Goal: Information Seeking & Learning: Learn about a topic

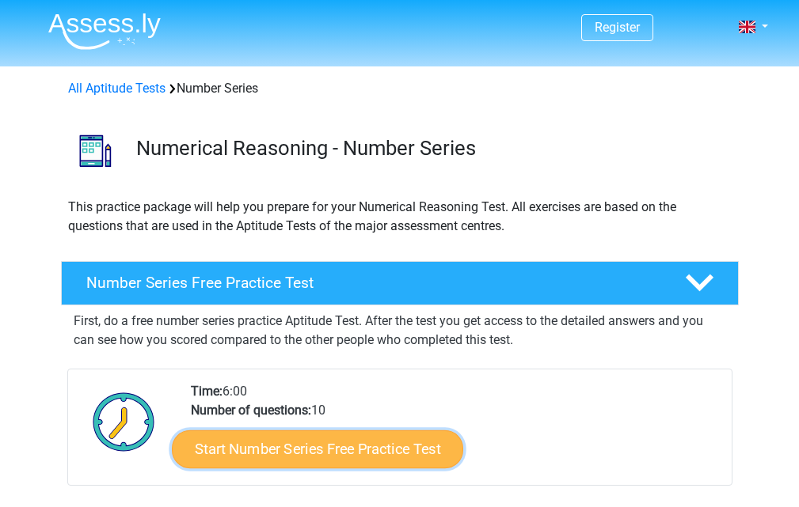
click at [294, 450] on link "Start Number Series Free Practice Test" at bounding box center [317, 449] width 291 height 38
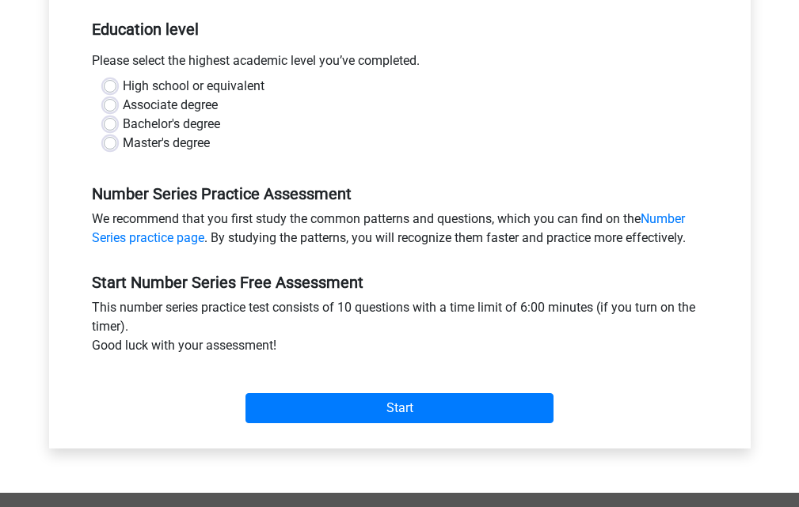
scroll to position [317, 0]
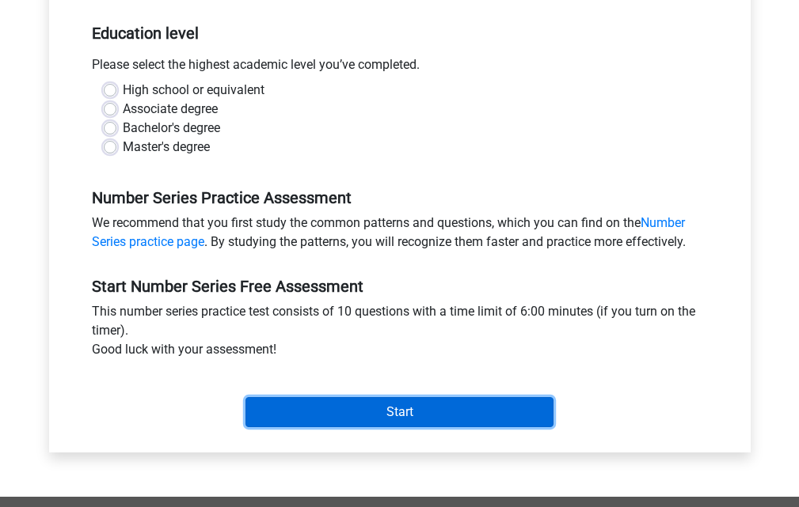
click at [415, 419] on input "Start" at bounding box center [399, 412] width 308 height 30
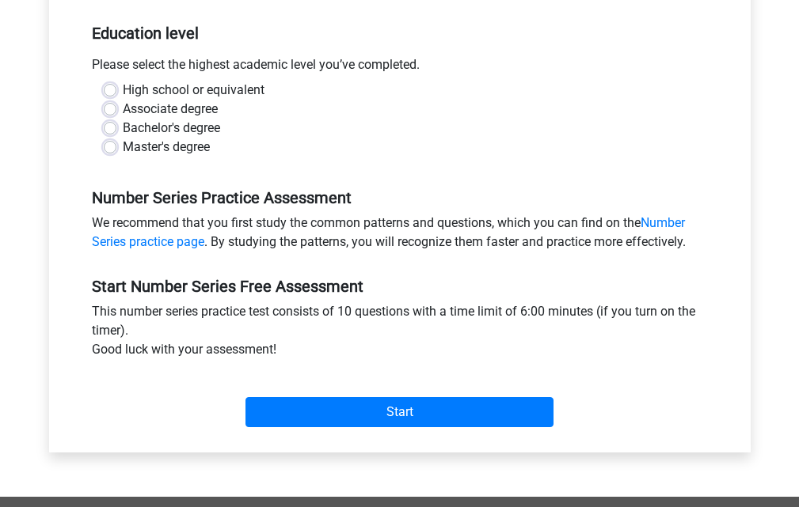
click at [353, 135] on div "Bachelor's degree" at bounding box center [400, 128] width 592 height 19
click at [123, 89] on label "High school or equivalent" at bounding box center [194, 90] width 142 height 19
click at [108, 89] on input "High school or equivalent" at bounding box center [110, 89] width 13 height 16
radio input "true"
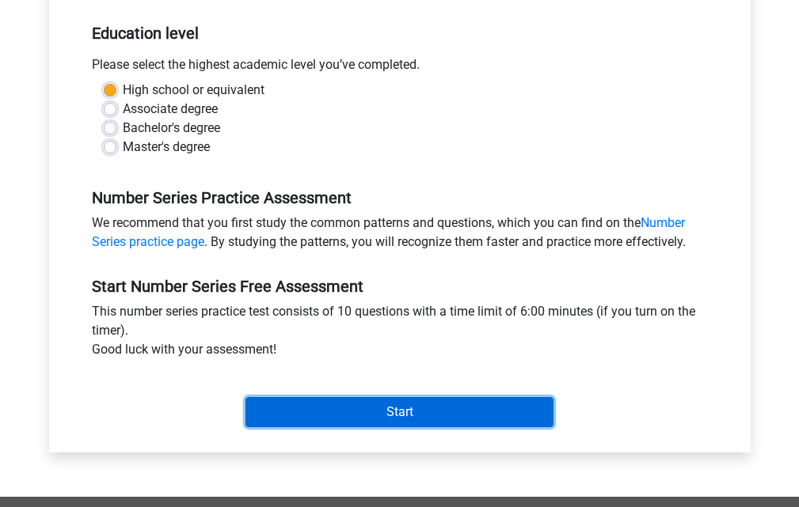
click at [386, 419] on input "Start" at bounding box center [399, 412] width 308 height 30
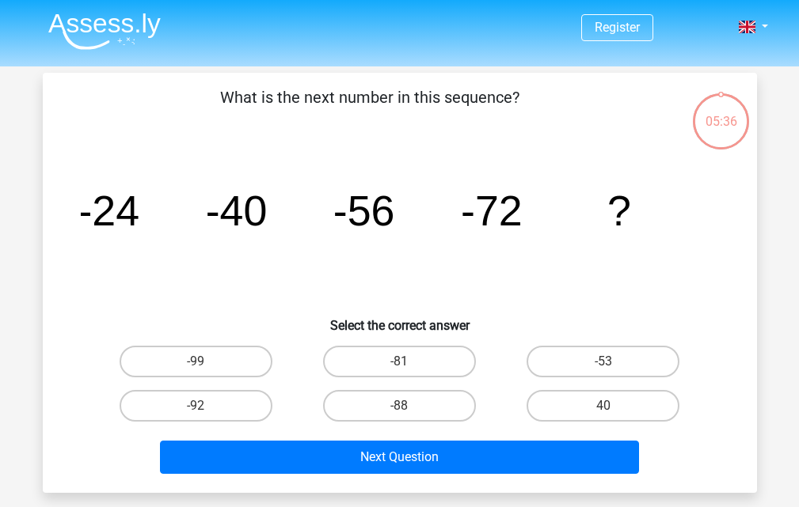
click at [409, 406] on input "-88" at bounding box center [404, 411] width 10 height 10
radio input "true"
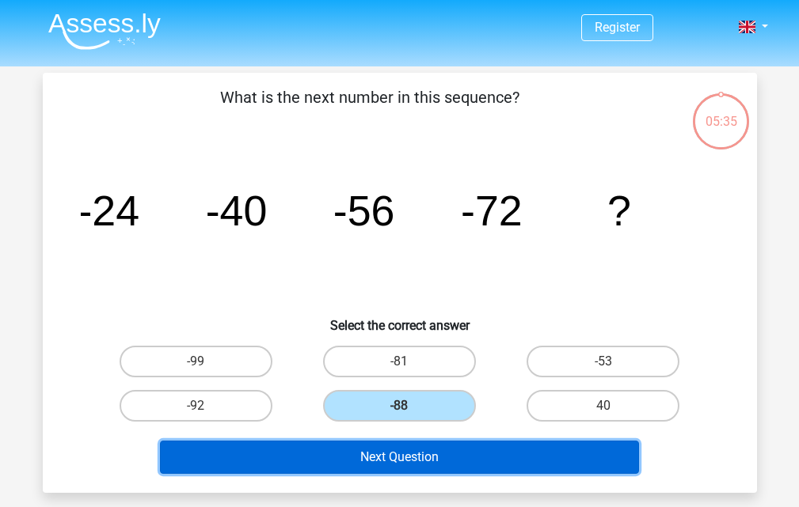
click at [406, 457] on button "Next Question" at bounding box center [399, 457] width 479 height 33
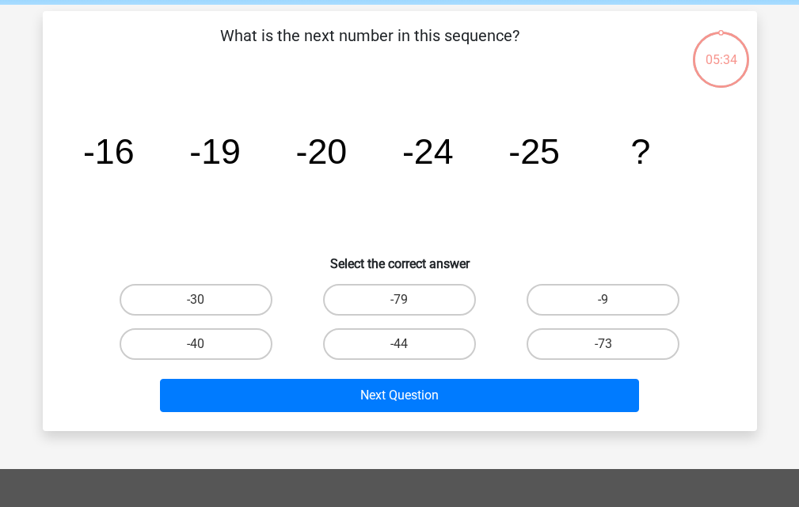
scroll to position [73, 0]
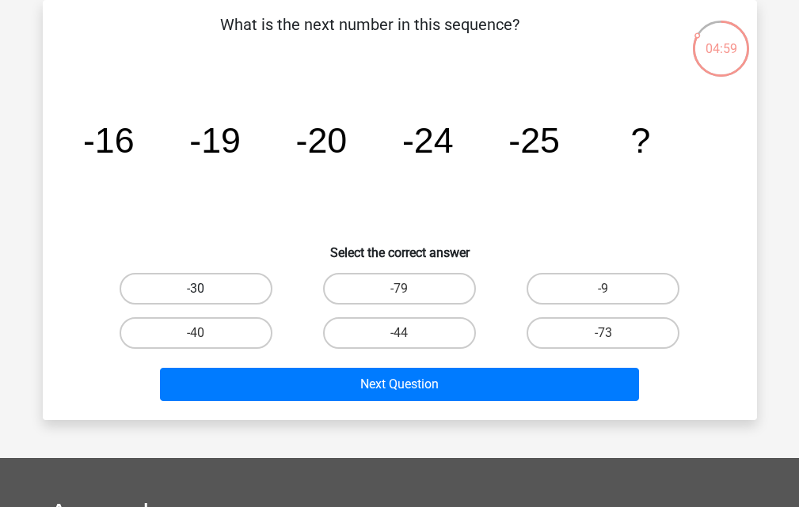
click at [192, 286] on label "-30" at bounding box center [196, 289] width 153 height 32
click at [195, 289] on input "-30" at bounding box center [200, 294] width 10 height 10
radio input "true"
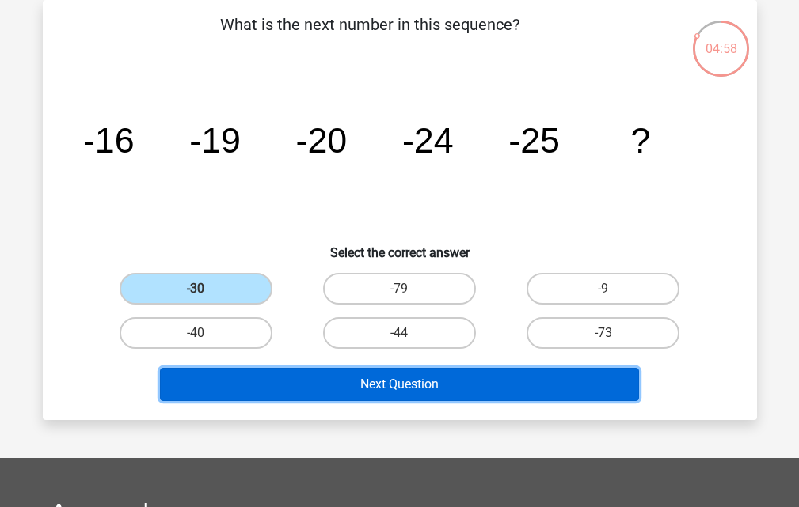
click at [393, 395] on button "Next Question" at bounding box center [399, 384] width 479 height 33
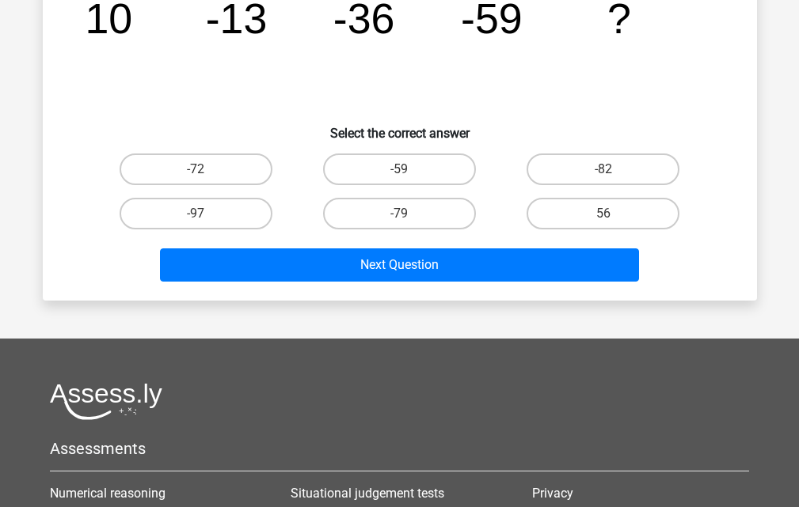
scroll to position [231, 0]
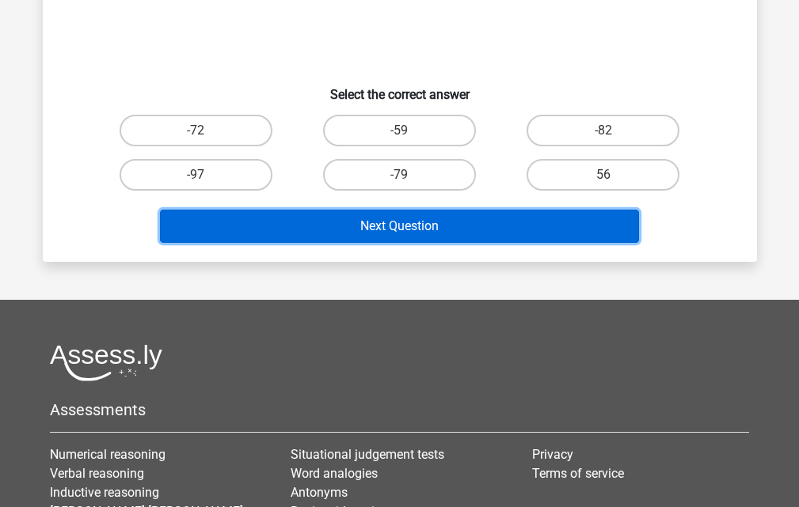
click at [385, 233] on button "Next Question" at bounding box center [399, 226] width 479 height 33
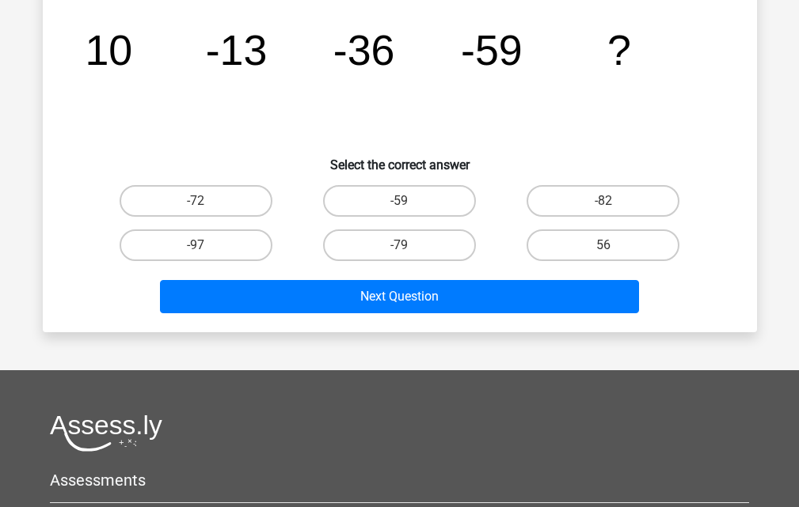
scroll to position [73, 0]
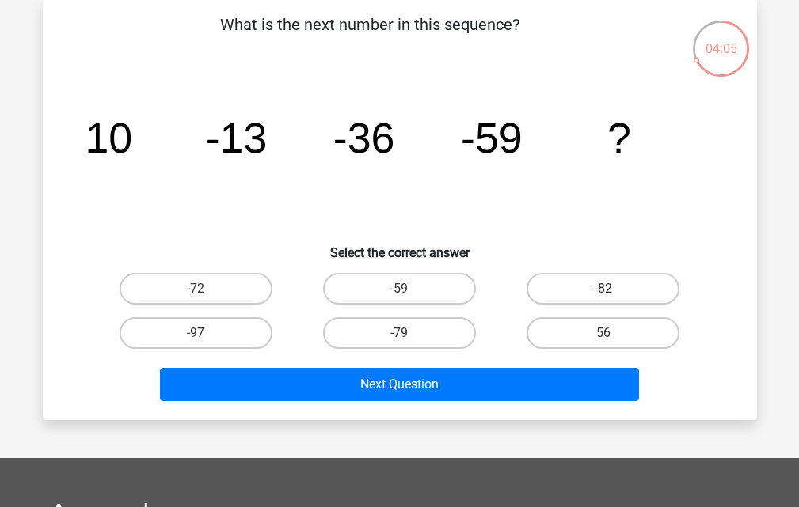
click at [571, 291] on label "-82" at bounding box center [602, 289] width 153 height 32
click at [603, 291] on input "-82" at bounding box center [608, 294] width 10 height 10
radio input "true"
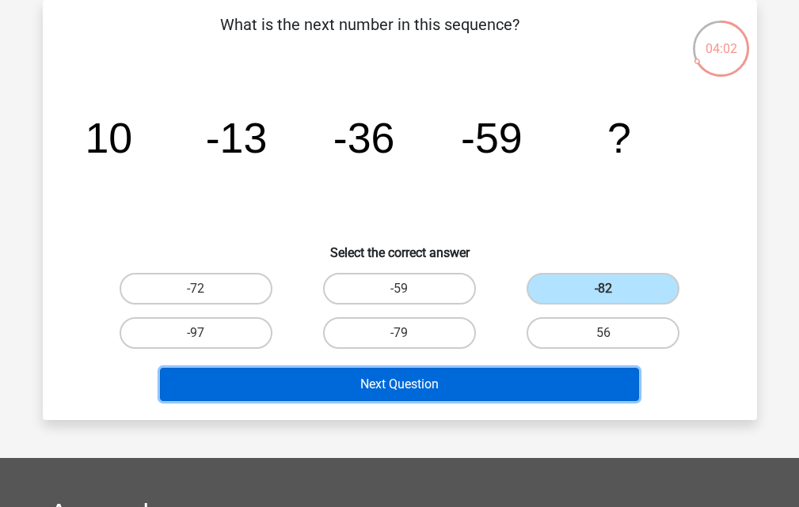
click at [395, 389] on button "Next Question" at bounding box center [399, 384] width 479 height 33
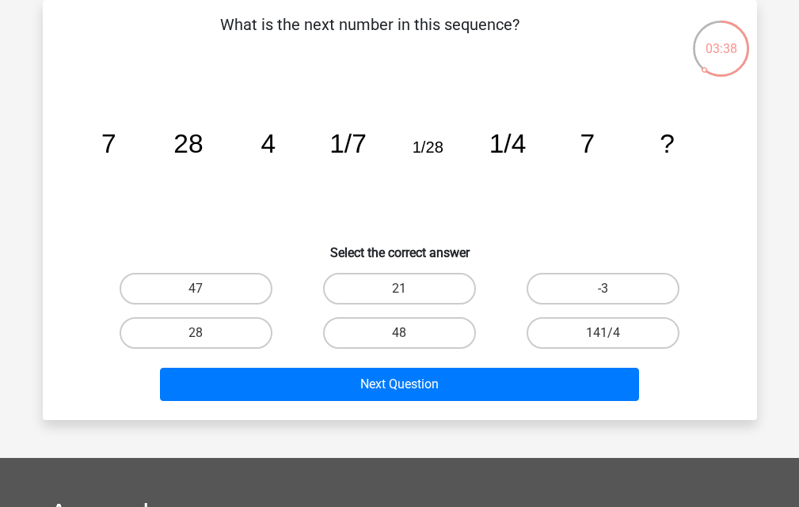
click at [199, 339] on input "28" at bounding box center [200, 338] width 10 height 10
radio input "true"
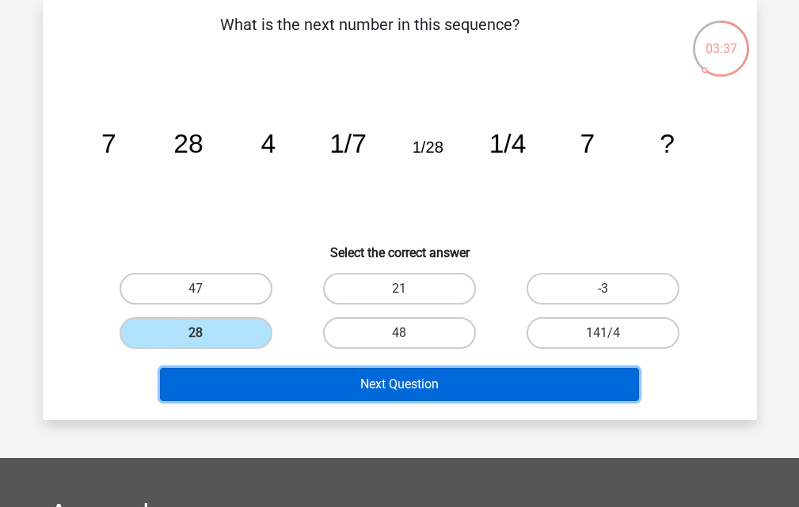
click at [372, 393] on button "Next Question" at bounding box center [399, 384] width 479 height 33
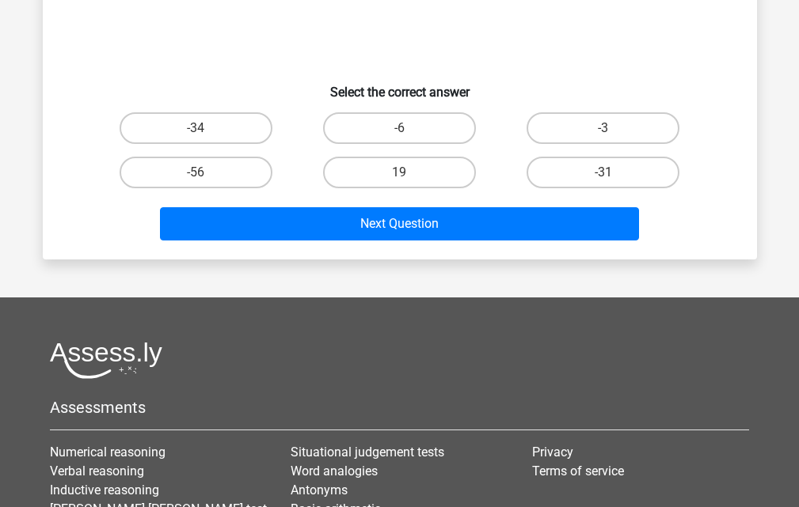
scroll to position [158, 0]
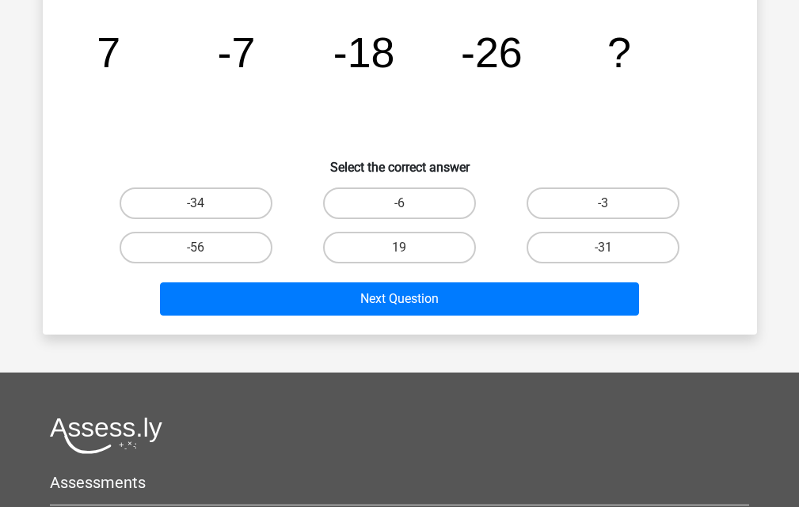
click at [199, 211] on input "-34" at bounding box center [200, 208] width 10 height 10
radio input "true"
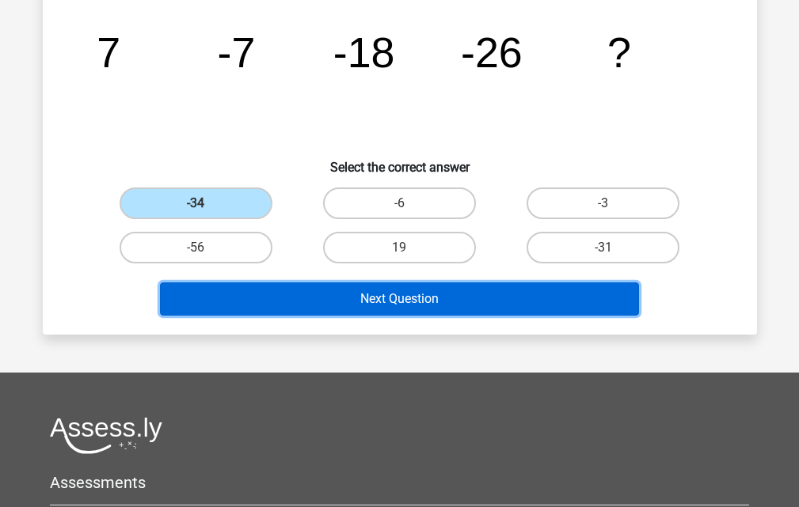
click at [385, 303] on button "Next Question" at bounding box center [399, 299] width 479 height 33
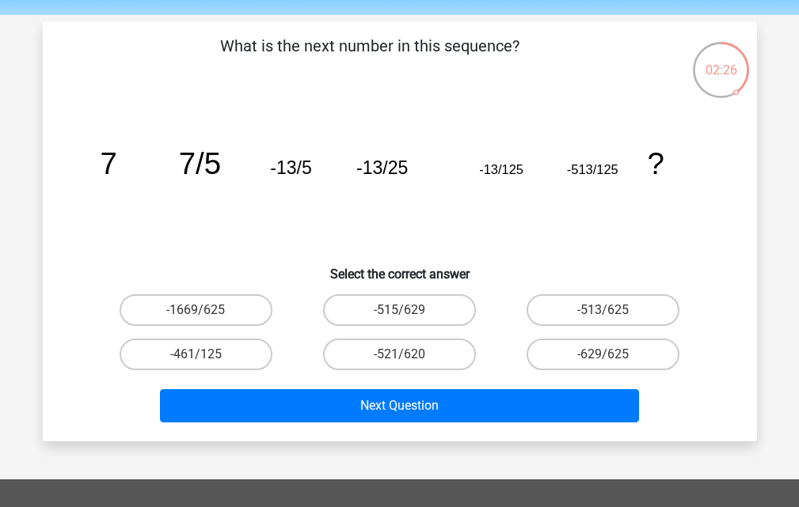
scroll to position [79, 0]
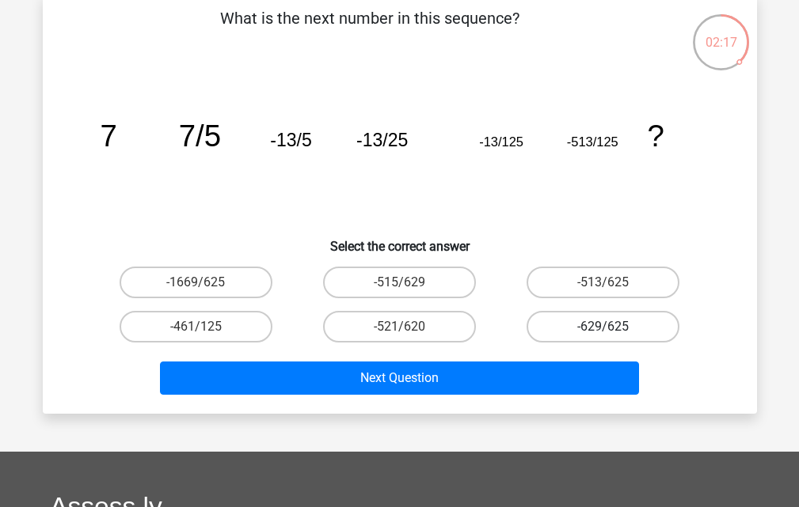
click at [586, 326] on label "-629/625" at bounding box center [602, 327] width 153 height 32
click at [603, 327] on input "-629/625" at bounding box center [608, 332] width 10 height 10
radio input "true"
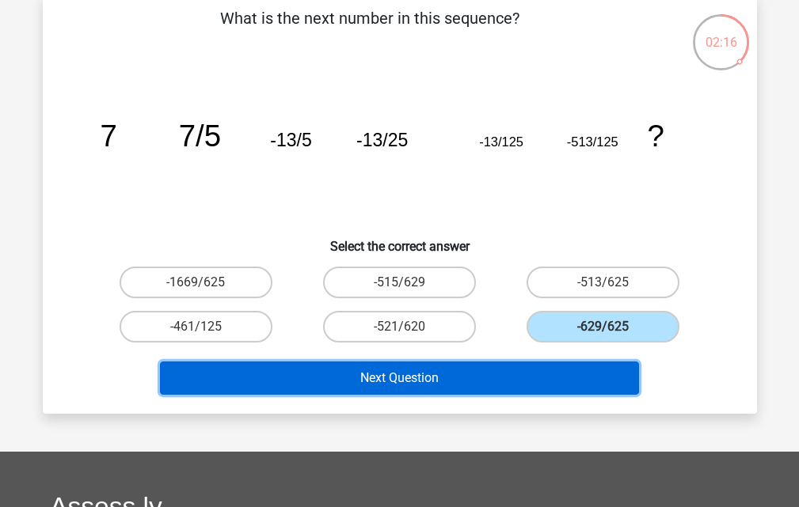
click at [442, 378] on button "Next Question" at bounding box center [399, 378] width 479 height 33
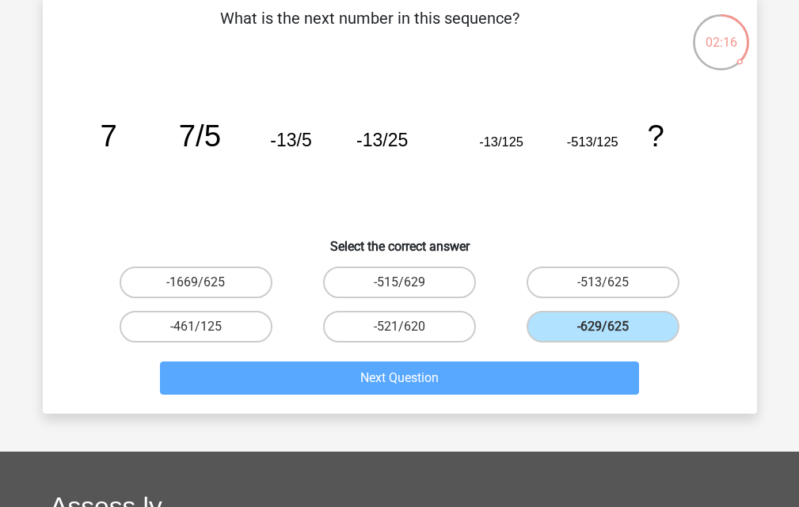
scroll to position [73, 0]
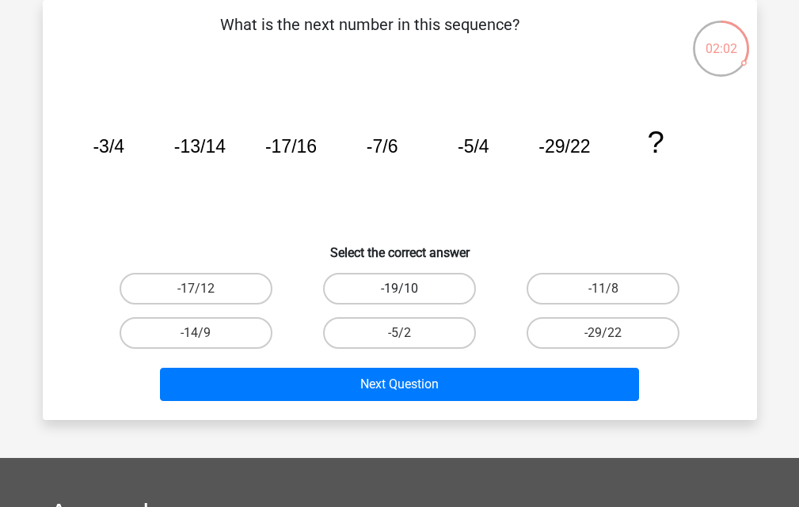
click at [358, 297] on label "-19/10" at bounding box center [399, 289] width 153 height 32
click at [399, 297] on input "-19/10" at bounding box center [404, 294] width 10 height 10
radio input "true"
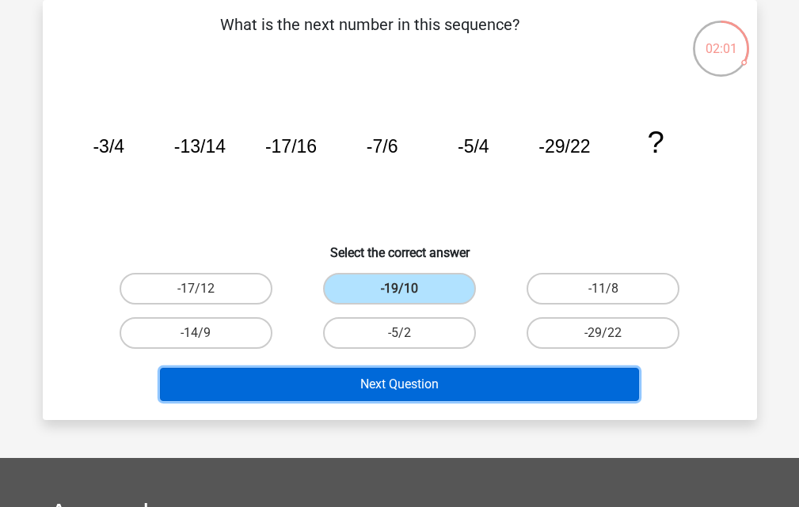
click at [425, 385] on button "Next Question" at bounding box center [399, 384] width 479 height 33
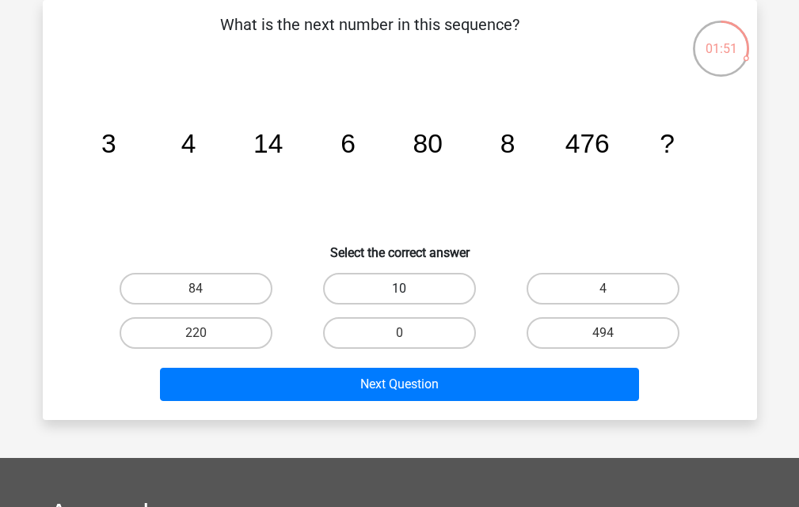
click at [392, 282] on label "10" at bounding box center [399, 289] width 153 height 32
click at [399, 289] on input "10" at bounding box center [404, 294] width 10 height 10
radio input "true"
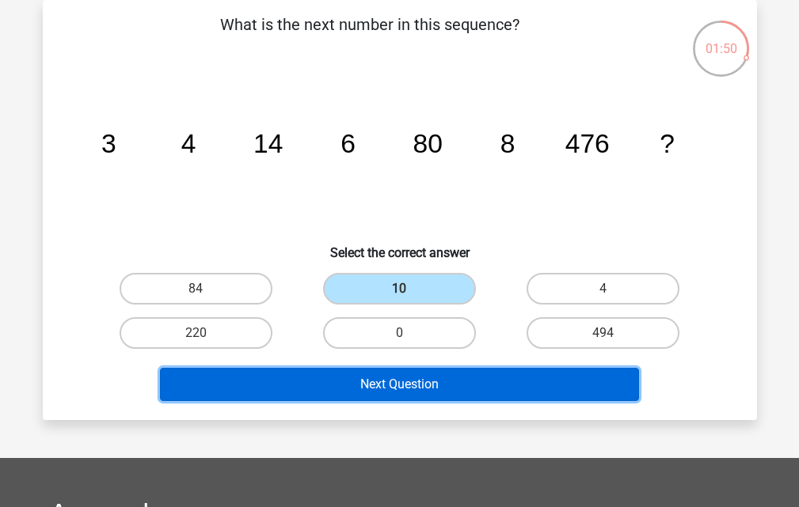
click at [402, 381] on button "Next Question" at bounding box center [399, 384] width 479 height 33
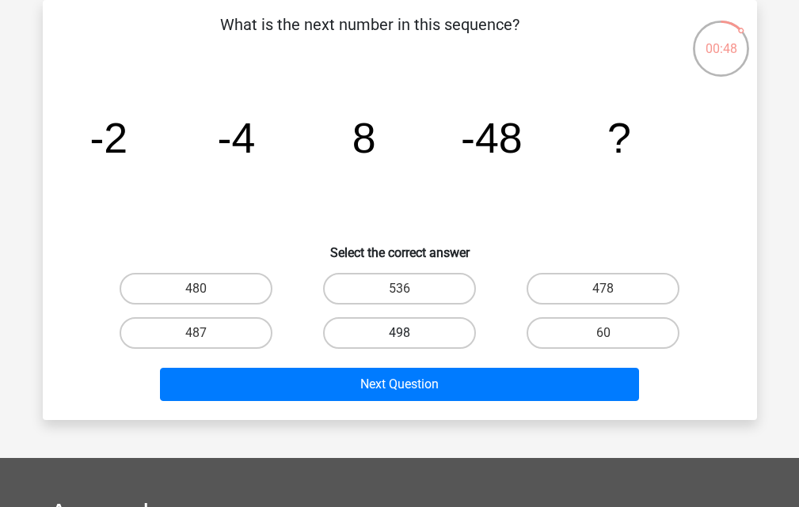
click at [433, 324] on label "498" at bounding box center [399, 333] width 153 height 32
click at [409, 333] on input "498" at bounding box center [404, 338] width 10 height 10
radio input "true"
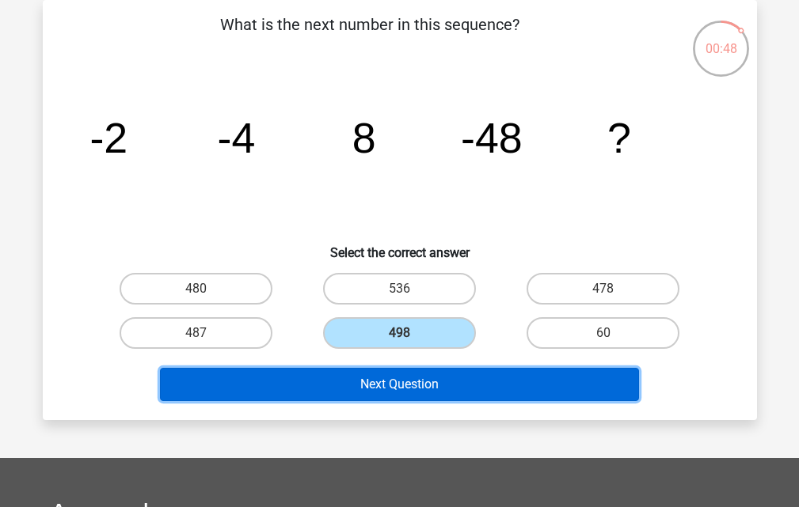
click at [417, 377] on button "Next Question" at bounding box center [399, 384] width 479 height 33
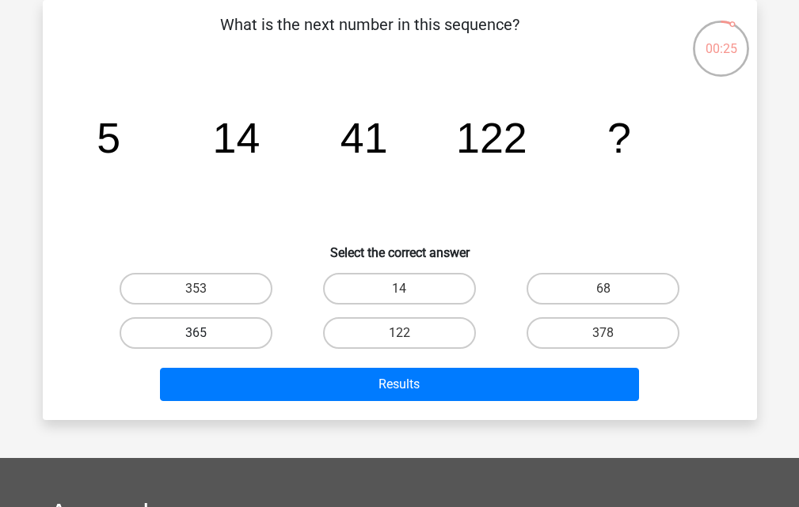
click at [214, 341] on label "365" at bounding box center [196, 333] width 153 height 32
click at [206, 341] on input "365" at bounding box center [200, 338] width 10 height 10
radio input "true"
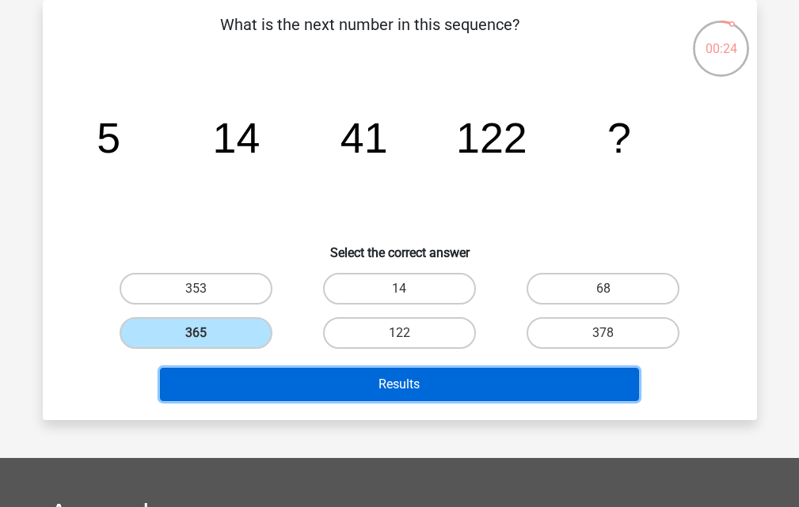
click at [410, 385] on button "Results" at bounding box center [399, 384] width 479 height 33
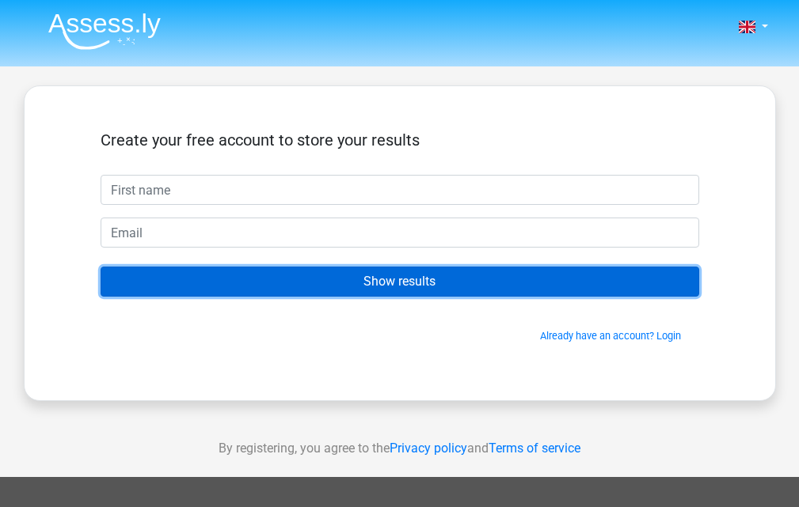
click at [401, 288] on input "Show results" at bounding box center [400, 282] width 598 height 30
